Goal: Transaction & Acquisition: Purchase product/service

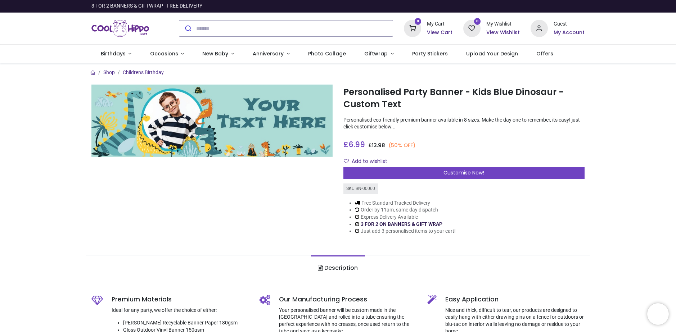
click at [423, 224] on link "3 FOR 2 ON BANNERS & GIFT WRAP" at bounding box center [401, 224] width 82 height 6
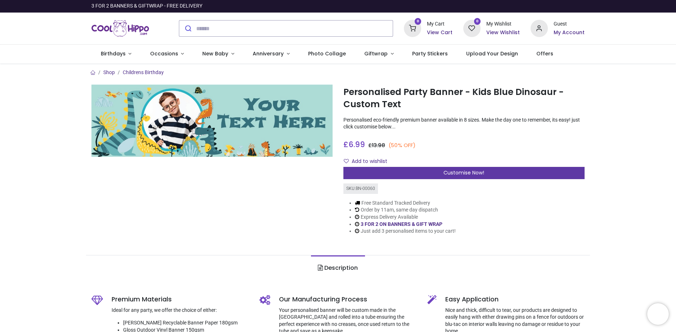
click at [450, 175] on span "Customise Now!" at bounding box center [463, 172] width 41 height 7
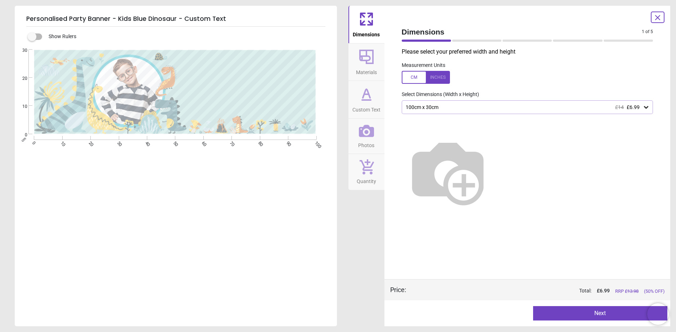
click at [459, 113] on div "100cm x 30cm £14 £6.99" at bounding box center [526, 107] width 251 height 14
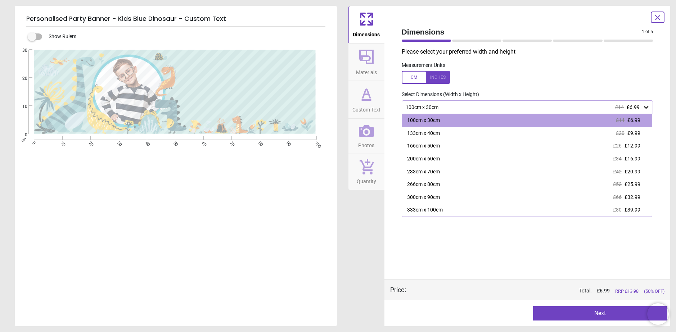
click at [508, 224] on div at bounding box center [527, 169] width 263 height 110
click at [471, 250] on div "Please select your preferred width and height Measurement Units Select Dimensio…" at bounding box center [527, 163] width 263 height 231
click at [647, 109] on icon at bounding box center [645, 107] width 7 height 7
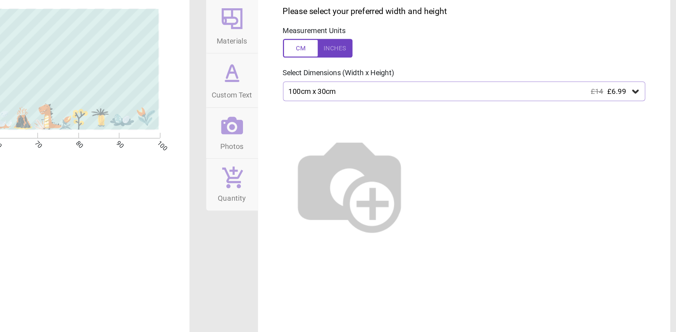
click at [644, 104] on div at bounding box center [645, 107] width 7 height 7
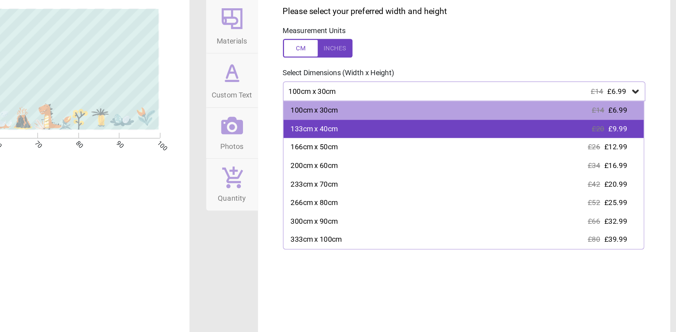
click at [630, 136] on span "£9.99" at bounding box center [633, 133] width 13 height 6
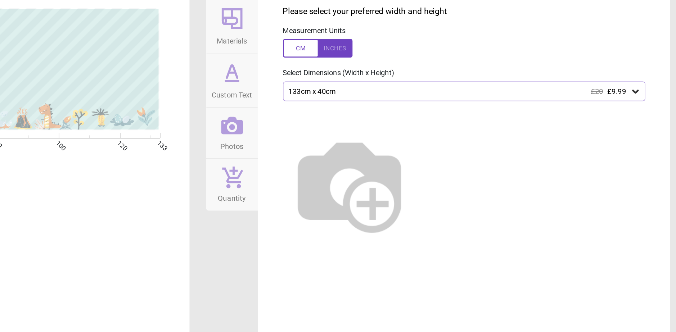
click at [494, 210] on img at bounding box center [447, 172] width 92 height 92
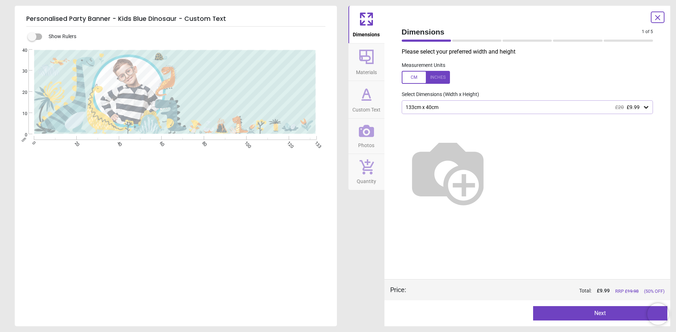
drag, startPoint x: 564, startPoint y: 313, endPoint x: 381, endPoint y: 225, distance: 203.1
click at [381, 225] on div "Dimensions Materials Custom Text Photos Quantity" at bounding box center [366, 166] width 36 height 321
